Goal: Task Accomplishment & Management: Manage account settings

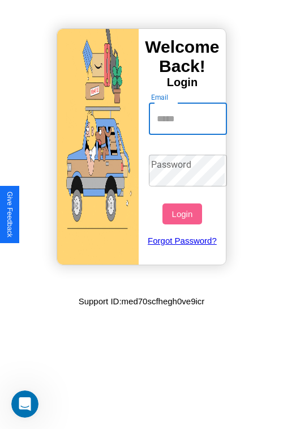
click at [189, 118] on input "Email" at bounding box center [188, 119] width 79 height 32
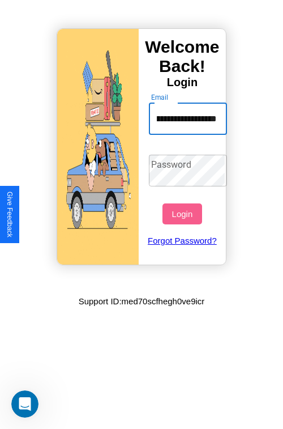
scroll to position [0, 74]
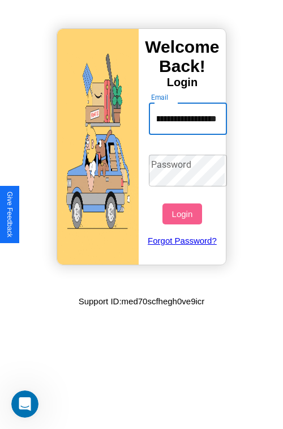
type input "**********"
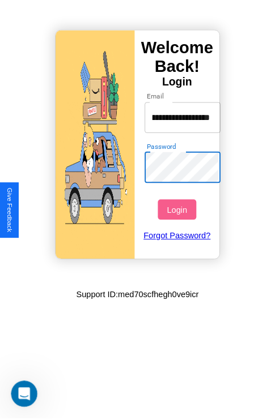
scroll to position [0, 0]
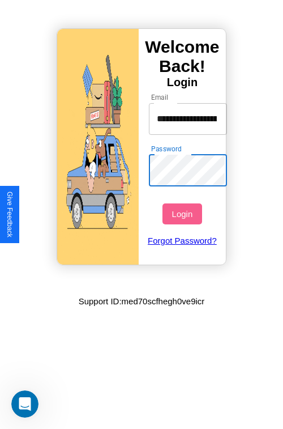
click at [184, 214] on button "Login" at bounding box center [182, 213] width 39 height 21
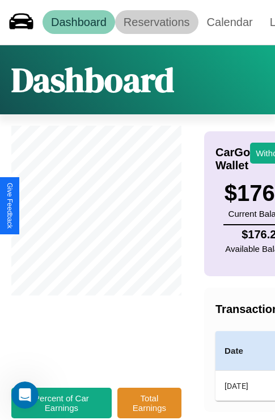
click at [156, 22] on link "Reservations" at bounding box center [156, 22] width 83 height 24
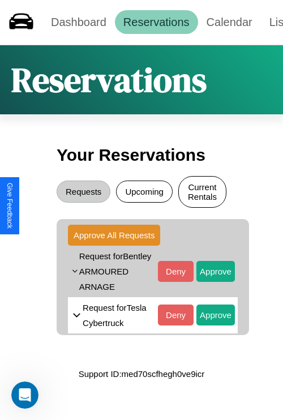
click at [202, 193] on button "Current Rentals" at bounding box center [202, 192] width 48 height 32
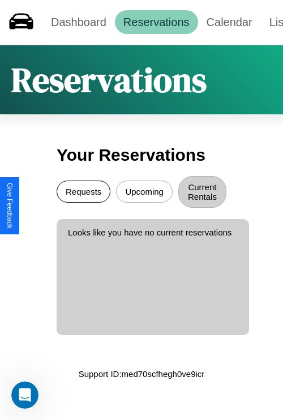
click at [83, 193] on button "Requests" at bounding box center [84, 192] width 54 height 22
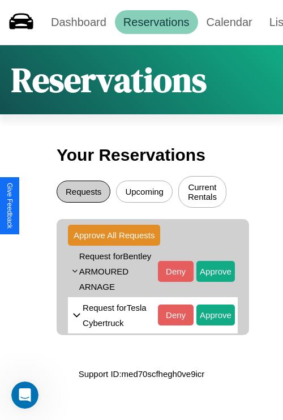
scroll to position [5, 0]
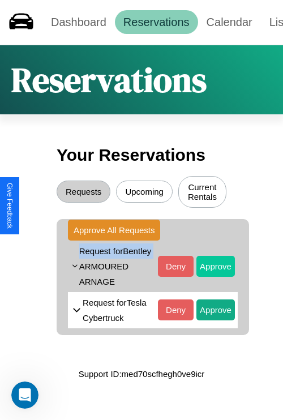
click at [207, 275] on button "Approve" at bounding box center [216, 266] width 39 height 21
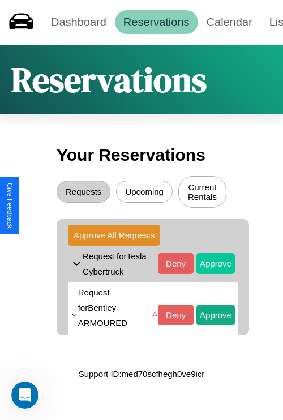
click at [207, 265] on button "Approve" at bounding box center [216, 263] width 39 height 21
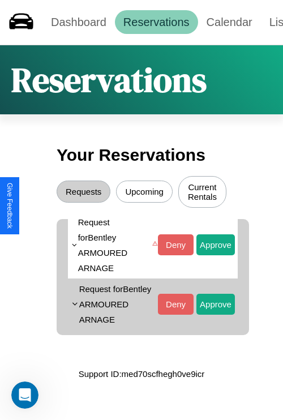
scroll to position [122, 0]
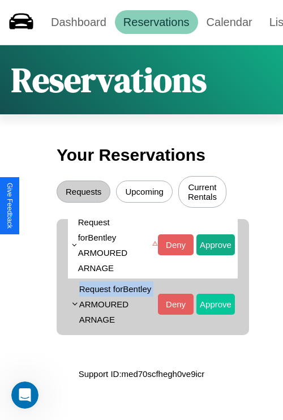
click at [207, 189] on button "Approve" at bounding box center [216, 178] width 39 height 21
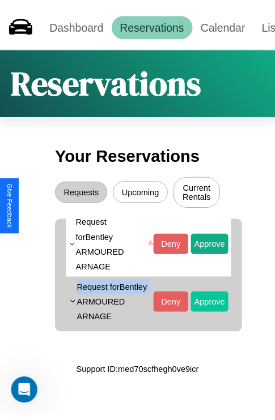
scroll to position [0, 0]
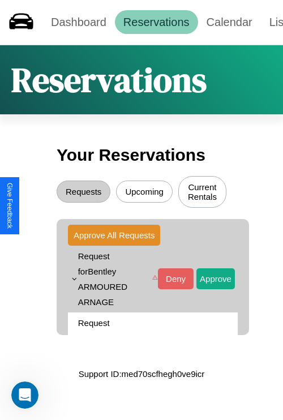
click at [74, 280] on icon at bounding box center [74, 279] width 7 height 17
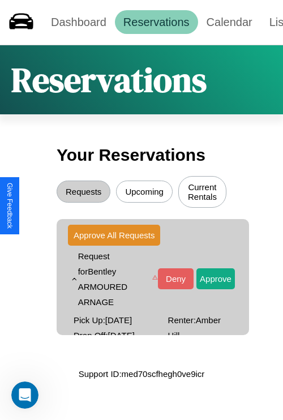
click at [151, 280] on icon at bounding box center [153, 279] width 12 height 17
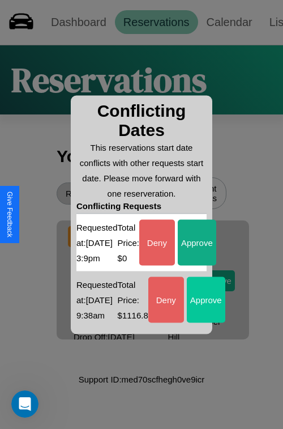
click at [206, 265] on button "Approve" at bounding box center [197, 242] width 39 height 46
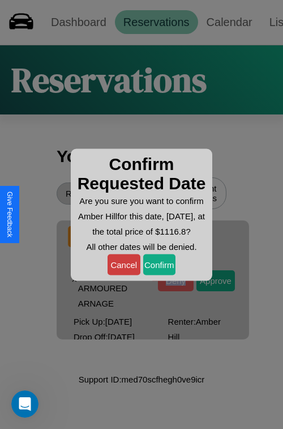
click at [123, 272] on button "Cancel" at bounding box center [124, 264] width 33 height 21
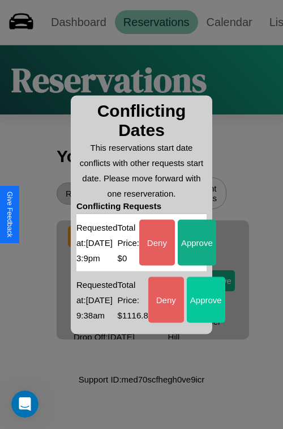
click at [206, 265] on button "Approve" at bounding box center [197, 242] width 39 height 46
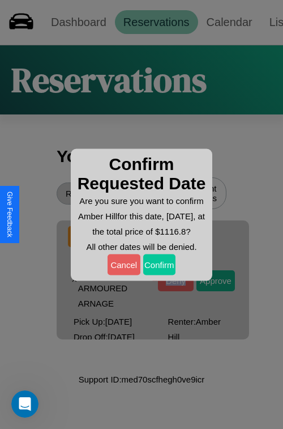
click at [159, 272] on button "Confirm" at bounding box center [159, 264] width 33 height 21
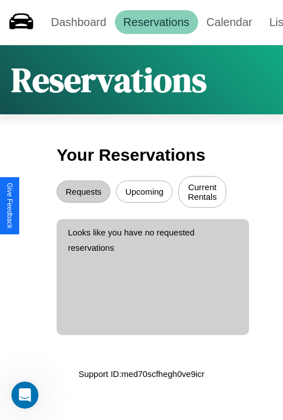
click at [144, 193] on button "Upcoming" at bounding box center [144, 192] width 57 height 22
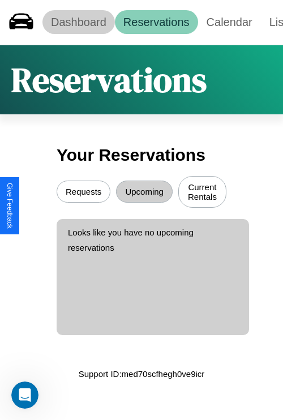
click at [78, 22] on link "Dashboard" at bounding box center [78, 22] width 72 height 24
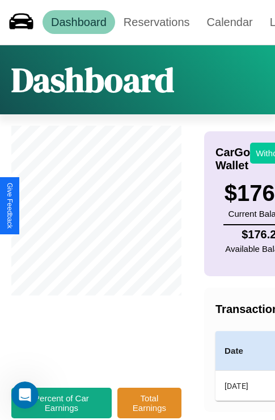
click at [266, 153] on button "Withdraw" at bounding box center [273, 153] width 47 height 21
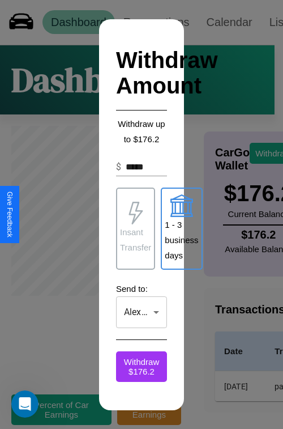
click at [181, 228] on p "1 - 3 business days" at bounding box center [181, 240] width 33 height 46
click at [135, 228] on p "Insant Transfer" at bounding box center [135, 239] width 31 height 31
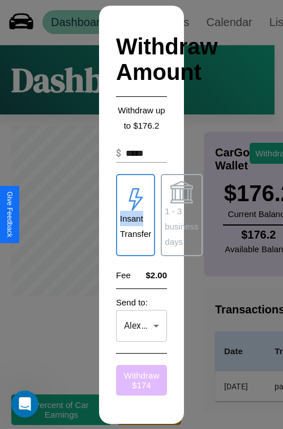
click at [142, 379] on button "Withdraw $ 174" at bounding box center [141, 380] width 51 height 31
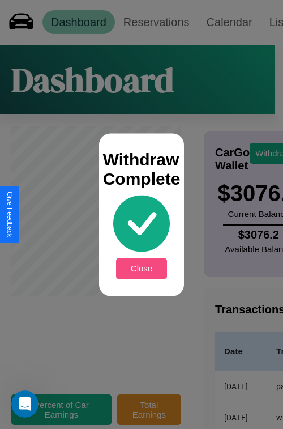
click at [142, 268] on button "Close" at bounding box center [141, 268] width 51 height 21
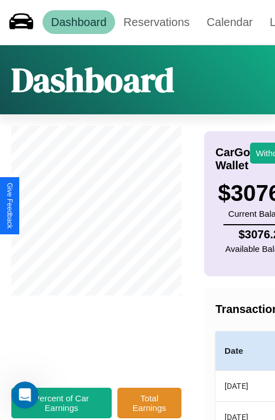
scroll to position [86, 149]
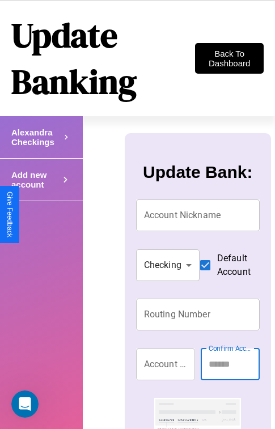
click at [65, 146] on icon at bounding box center [66, 137] width 10 height 17
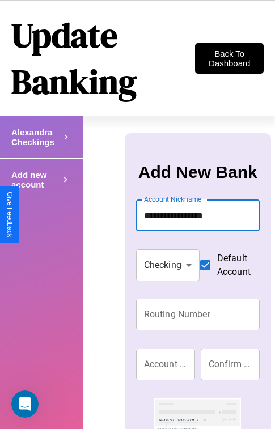
type input "**********"
